Goal: Task Accomplishment & Management: Use online tool/utility

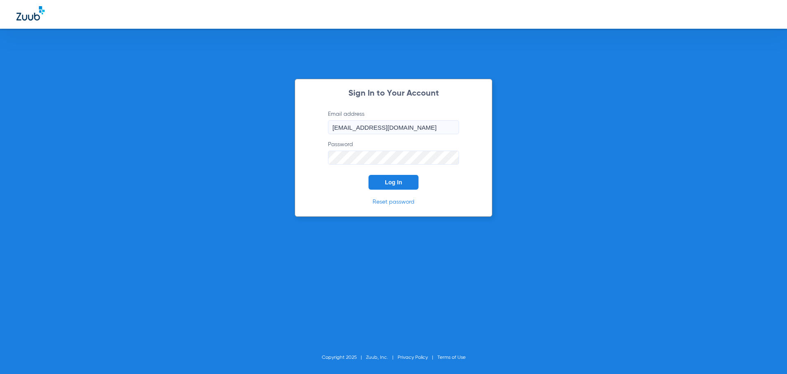
click at [403, 180] on button "Log In" at bounding box center [394, 182] width 50 height 15
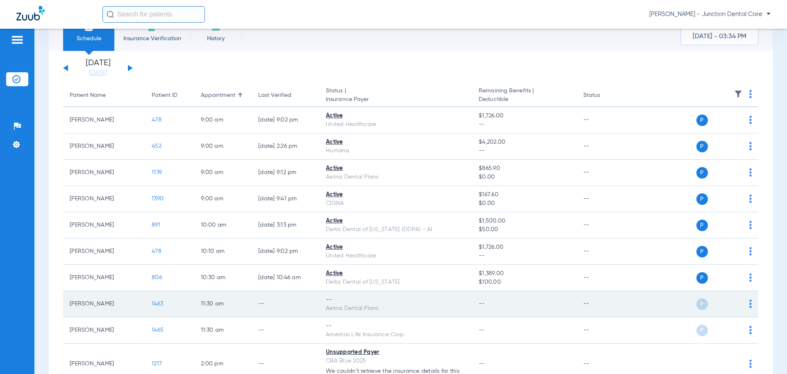
scroll to position [123, 0]
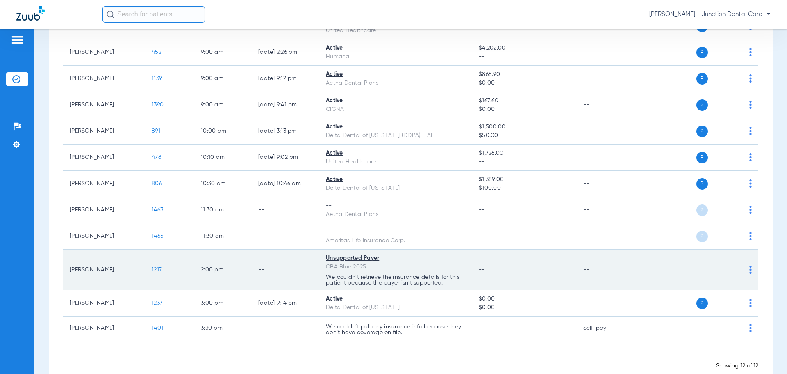
click at [750, 267] on img at bounding box center [751, 269] width 2 height 8
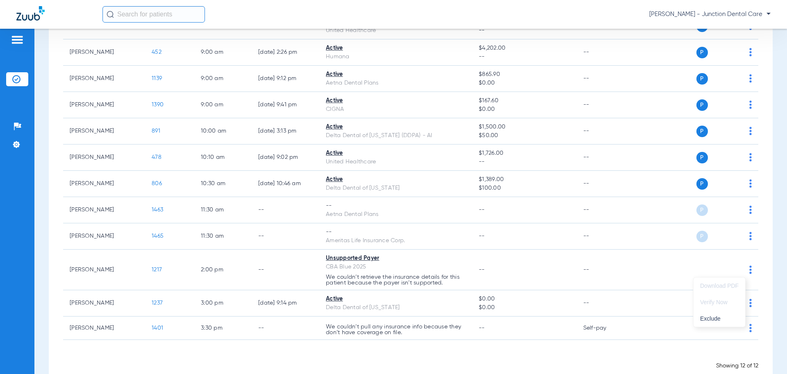
click at [621, 257] on div at bounding box center [393, 187] width 787 height 374
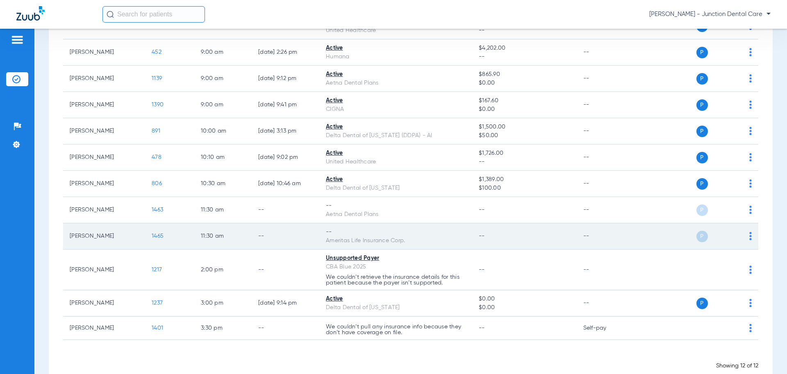
click at [750, 235] on img at bounding box center [751, 236] width 2 height 8
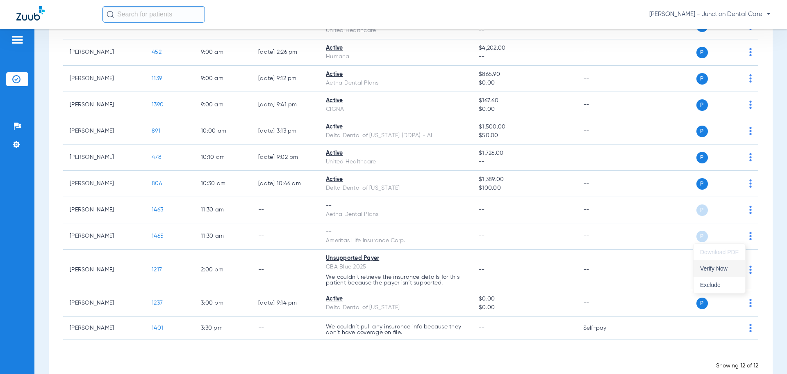
click at [729, 271] on span "Verify Now" at bounding box center [719, 268] width 39 height 6
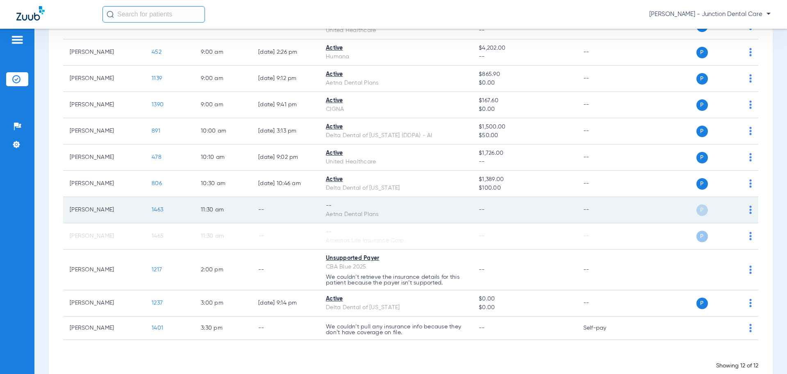
click at [750, 213] on img at bounding box center [751, 209] width 2 height 8
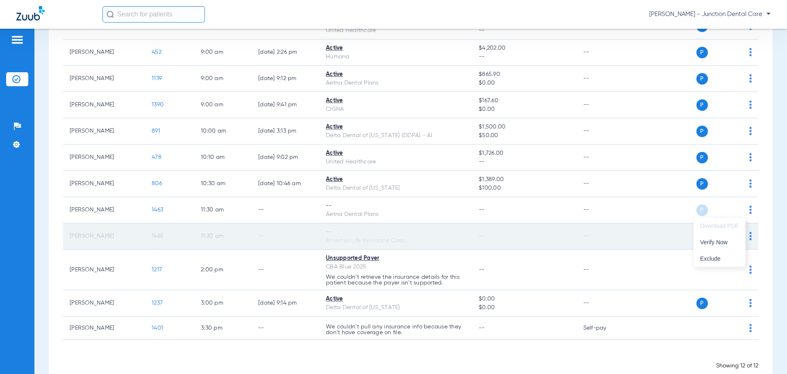
click at [721, 242] on span "Verify Now" at bounding box center [719, 242] width 39 height 6
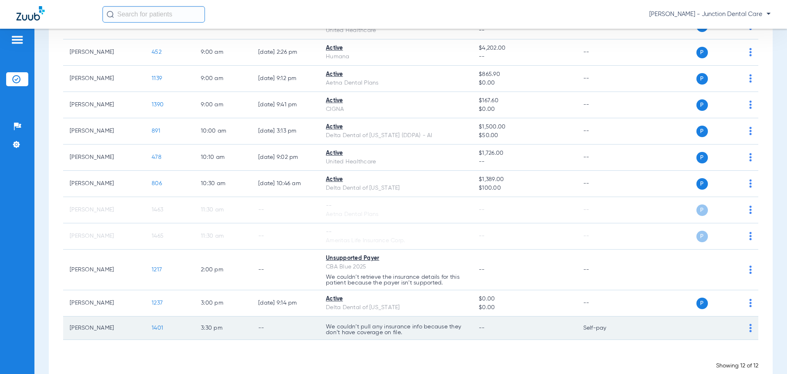
click at [750, 326] on img at bounding box center [751, 328] width 2 height 8
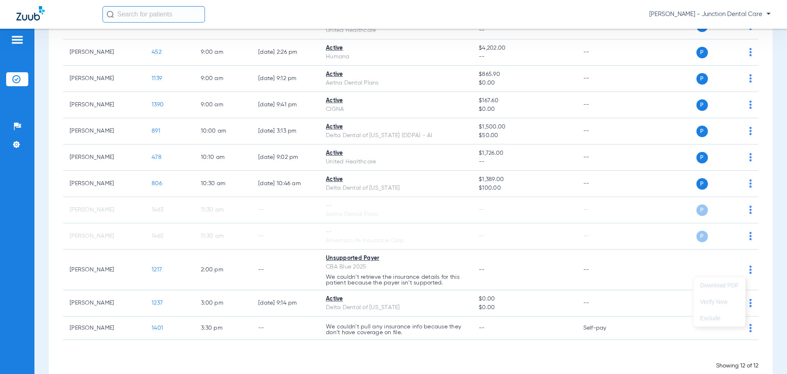
click at [652, 336] on div at bounding box center [393, 187] width 787 height 374
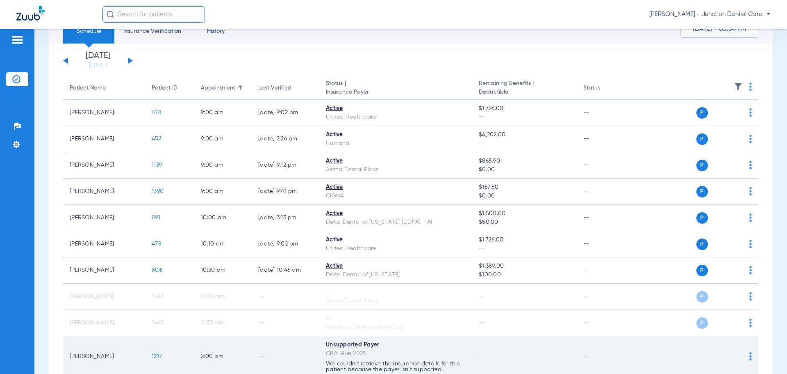
scroll to position [0, 0]
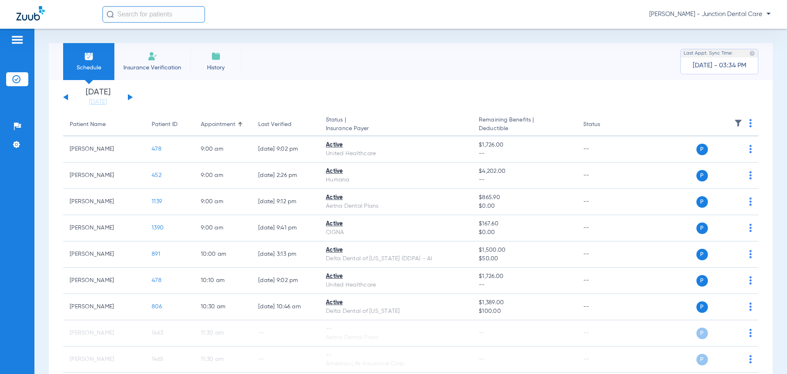
click at [130, 96] on button at bounding box center [130, 97] width 5 height 6
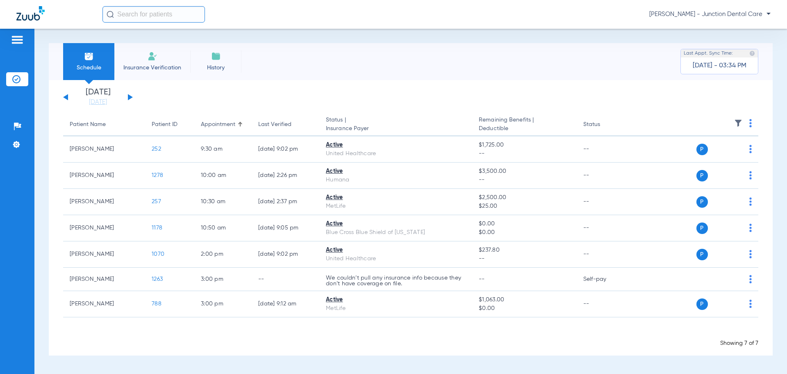
click at [65, 96] on div "[DATE] [DATE] [DATE] [DATE] [DATE] [DATE] [DATE] [DATE] [DATE] [DATE] [DATE] [D…" at bounding box center [98, 97] width 70 height 18
click at [66, 98] on button at bounding box center [65, 97] width 5 height 6
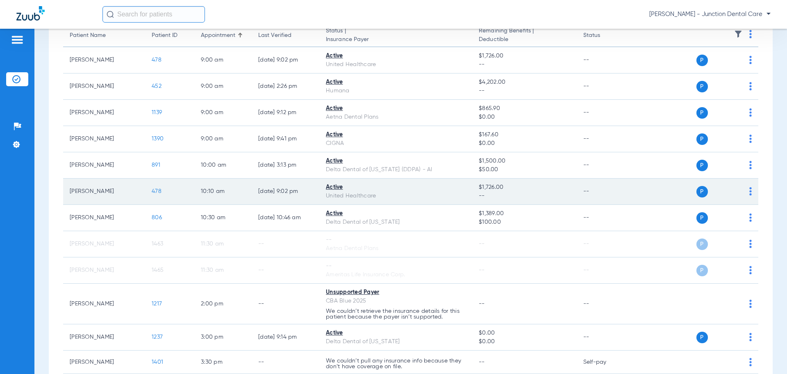
scroll to position [141, 0]
